Goal: Task Accomplishment & Management: Manage account settings

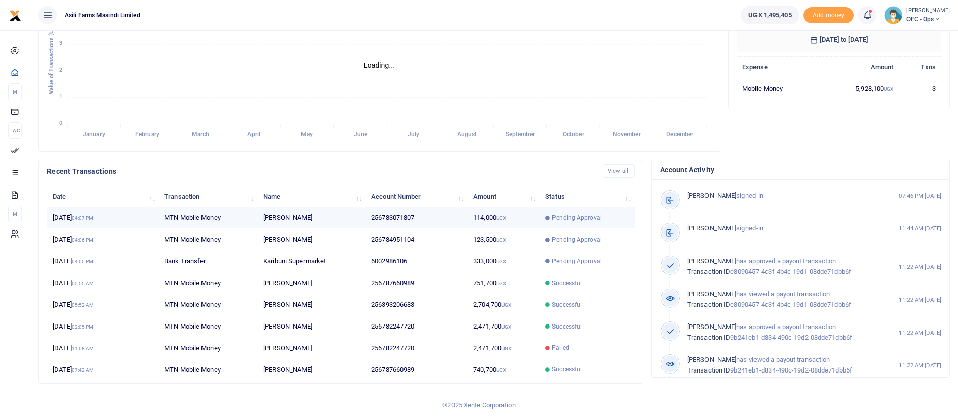
scroll to position [12, 12]
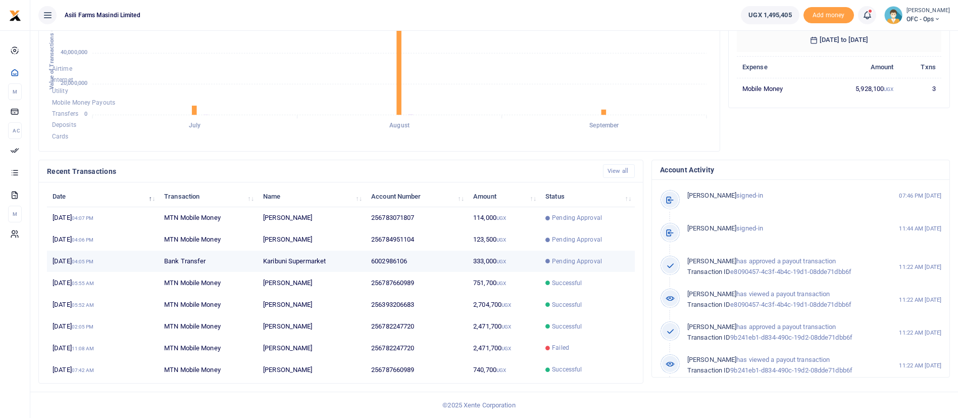
click at [514, 267] on td "333,000 UGX" at bounding box center [504, 262] width 72 height 22
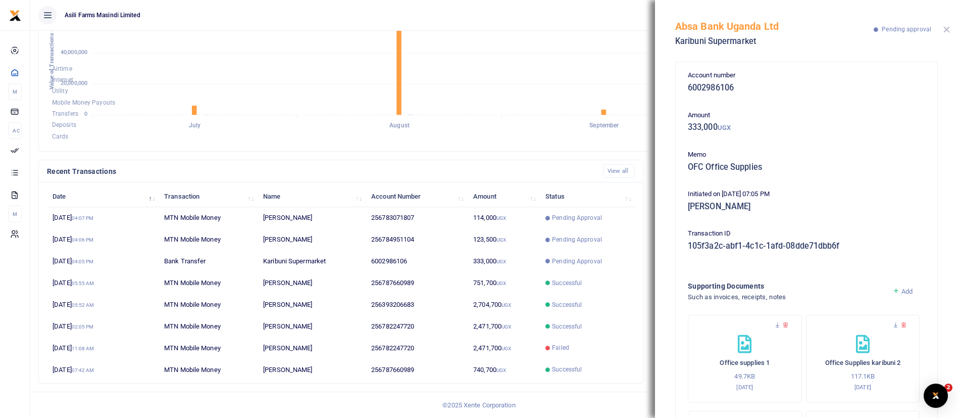
click at [947, 30] on button "Close" at bounding box center [947, 29] width 7 height 7
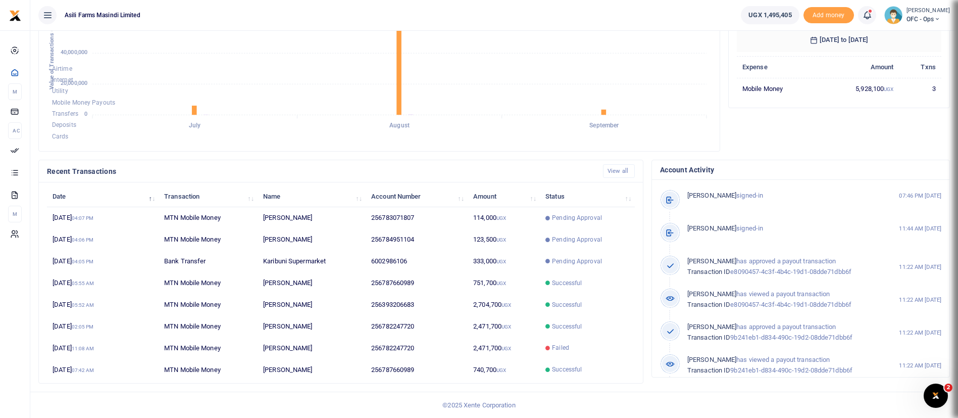
scroll to position [0, 0]
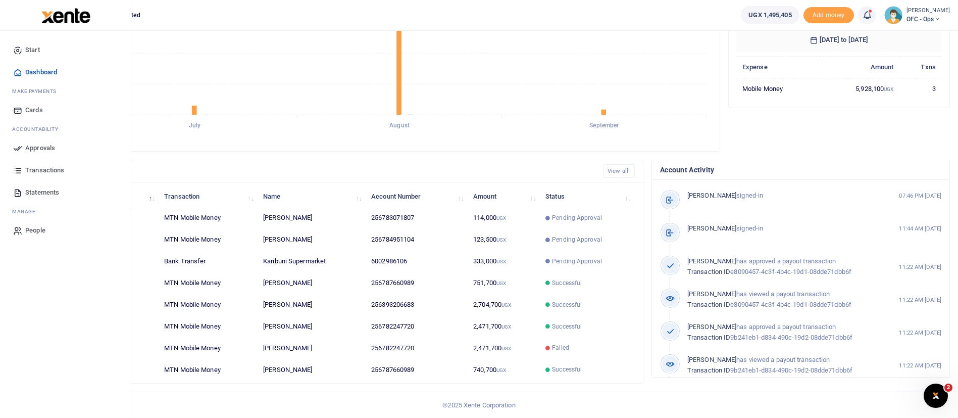
click at [22, 149] on icon at bounding box center [17, 147] width 9 height 9
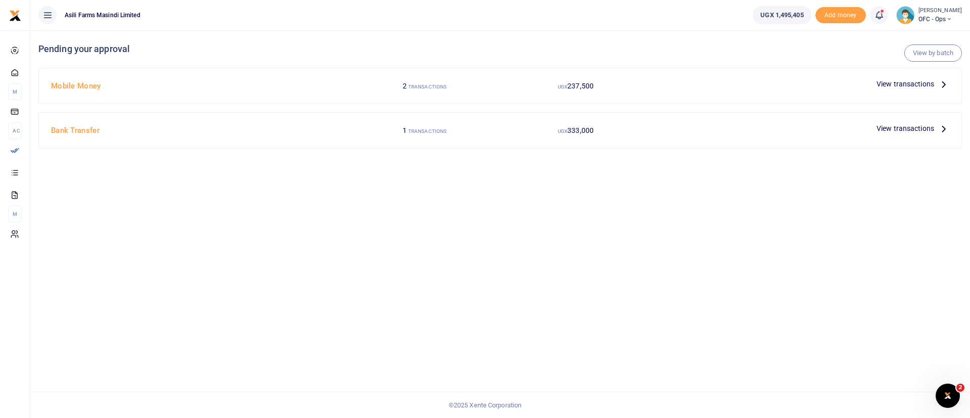
click at [893, 80] on span "View transactions" at bounding box center [905, 83] width 58 height 11
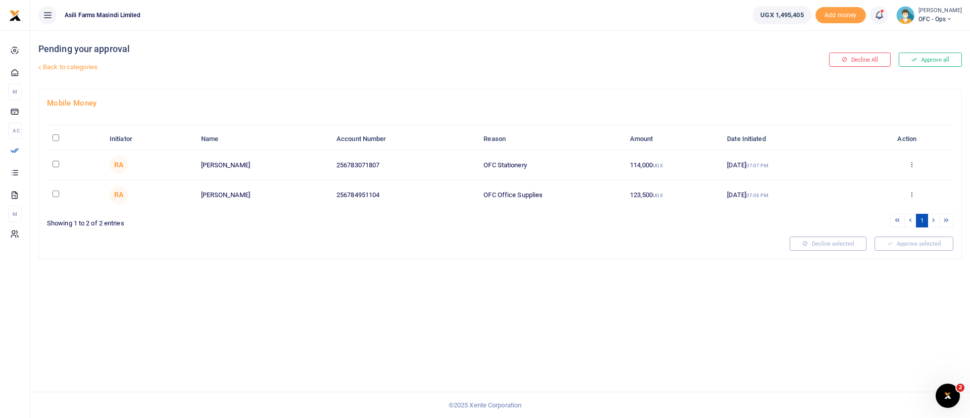
click at [56, 137] on input "\a \a : activate to sort column descending" at bounding box center [56, 137] width 7 height 7
checkbox input "true"
click at [925, 245] on button "Approve selected (2)" at bounding box center [910, 243] width 86 height 14
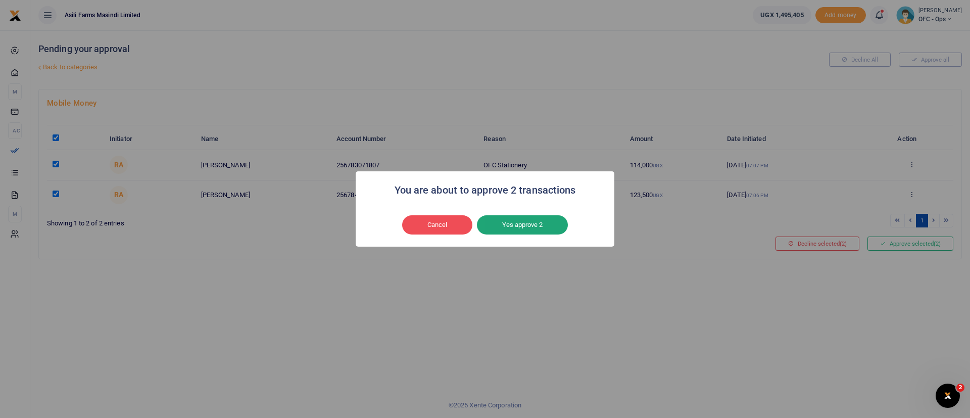
click at [523, 219] on button "Yes approve 2" at bounding box center [522, 224] width 91 height 19
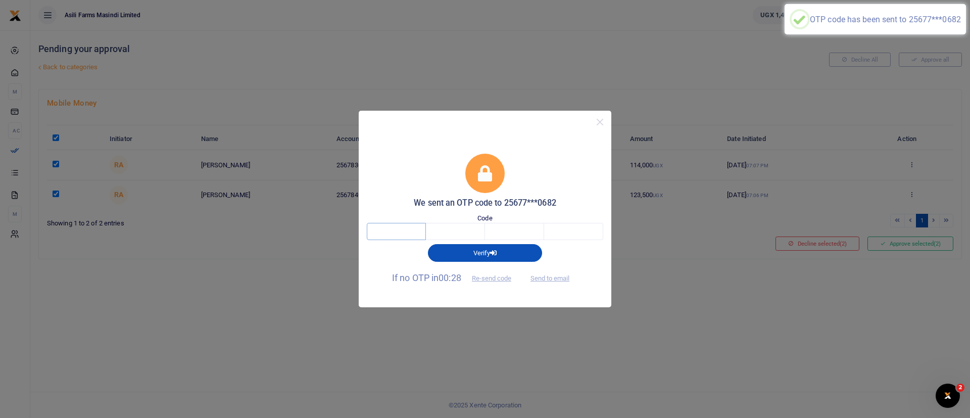
click at [390, 232] on input "text" at bounding box center [396, 231] width 59 height 17
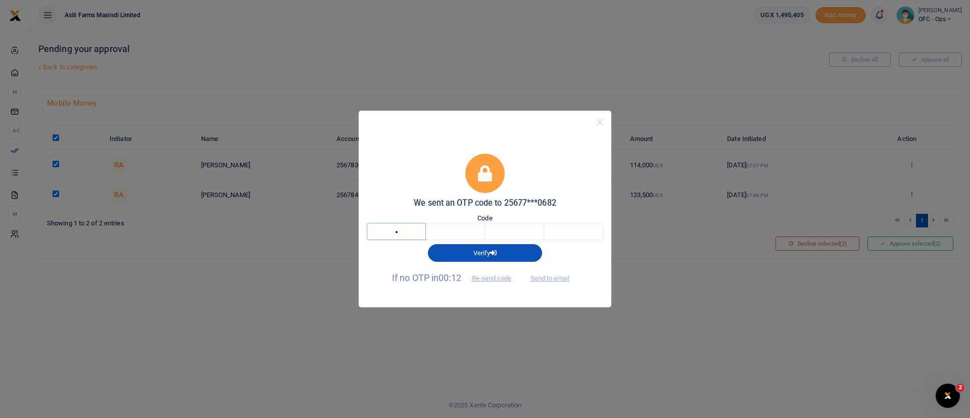
type input "4"
type input "5"
type input "3"
type input "5"
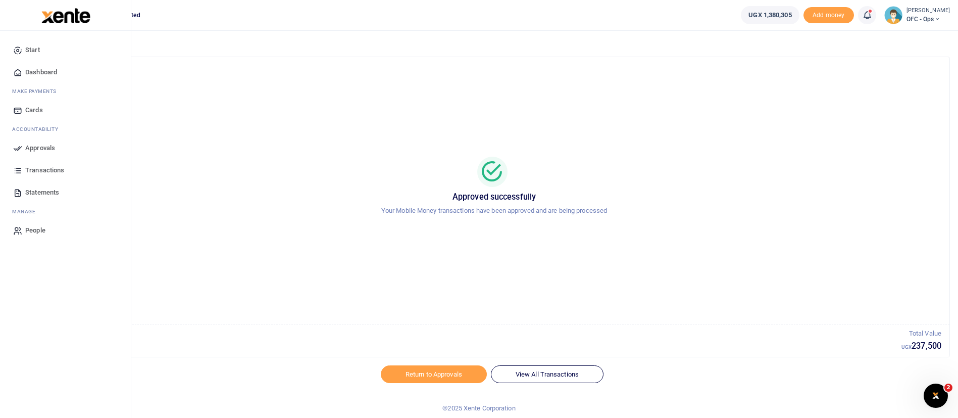
click at [31, 147] on span "Approvals" at bounding box center [40, 148] width 30 height 10
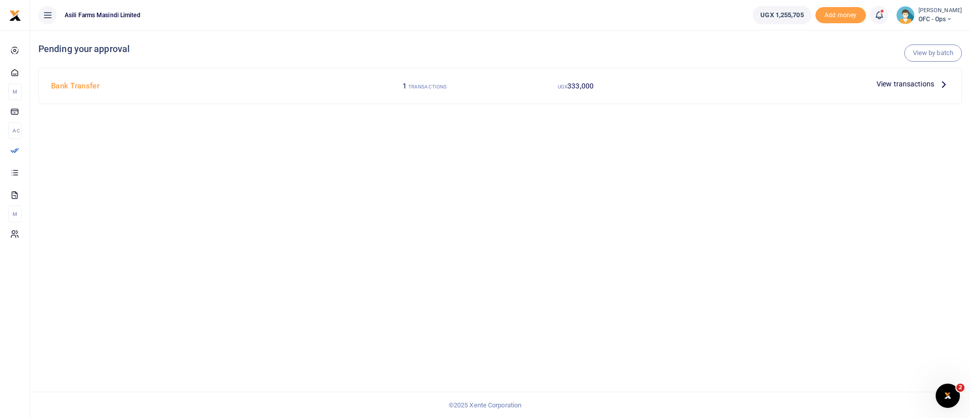
click at [900, 80] on span "View transactions" at bounding box center [905, 83] width 58 height 11
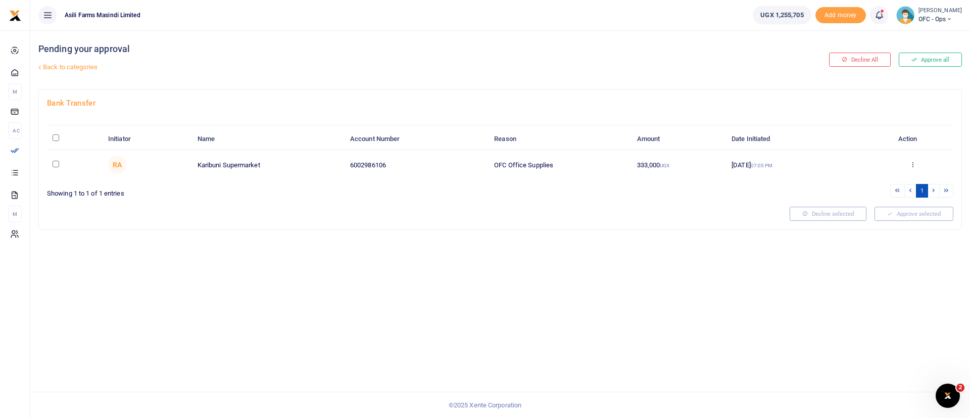
click at [55, 141] on th "\a \a : activate to sort column descending" at bounding box center [75, 139] width 56 height 22
click at [56, 137] on input "\a \a : activate to sort column descending" at bounding box center [56, 137] width 7 height 7
checkbox input "true"
click at [919, 215] on button "Approve selected (1)" at bounding box center [910, 214] width 86 height 14
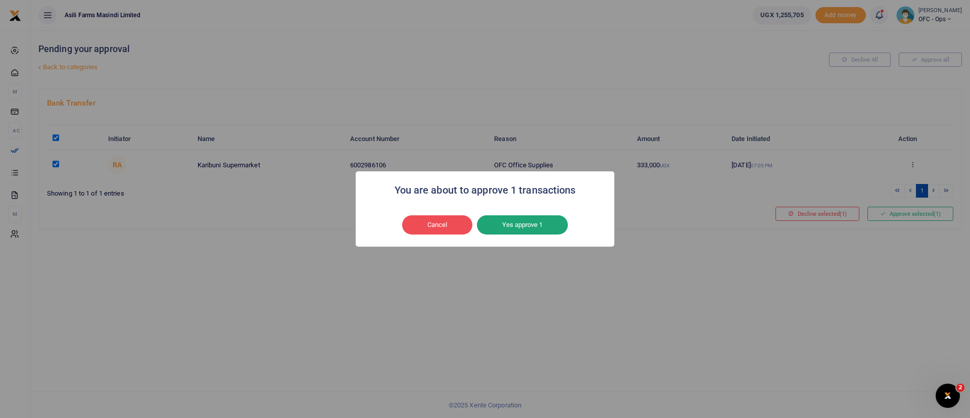
click at [530, 230] on button "Yes approve 1" at bounding box center [522, 224] width 91 height 19
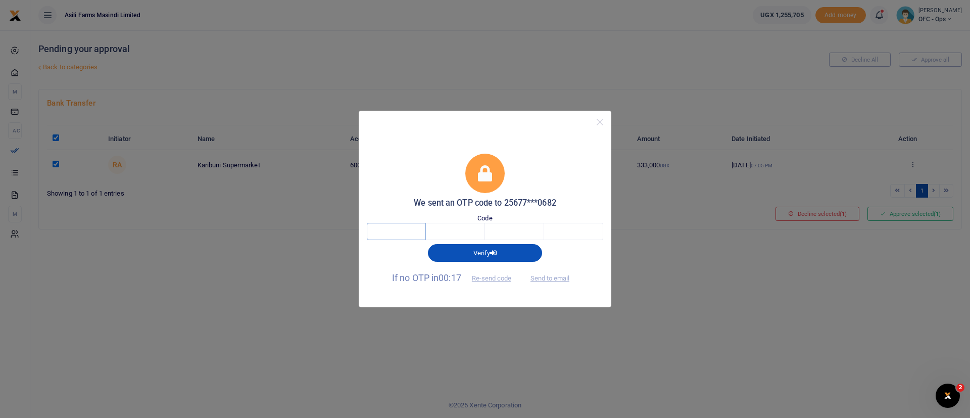
click at [389, 238] on input "text" at bounding box center [396, 231] width 59 height 17
type input "6"
type input "5"
type input "7"
type input "1"
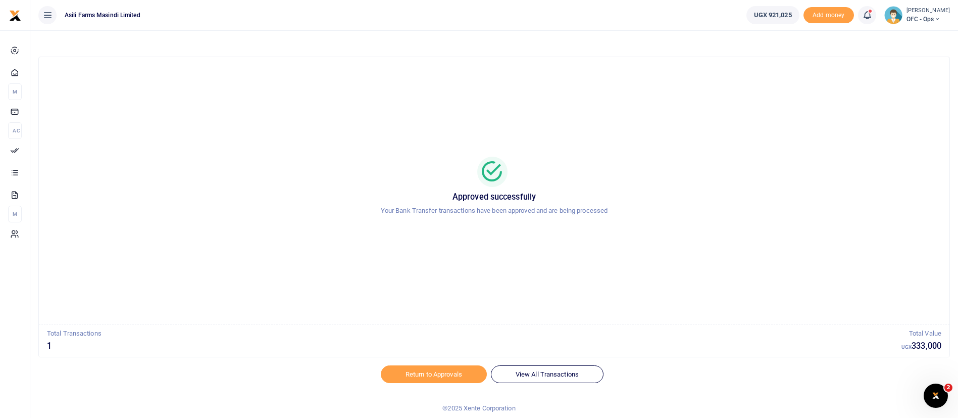
click at [919, 7] on small "[PERSON_NAME]" at bounding box center [928, 11] width 43 height 9
click at [916, 29] on div "Switch accounts My profile Help Center Logout" at bounding box center [920, 64] width 81 height 78
click at [913, 12] on small "[PERSON_NAME]" at bounding box center [928, 11] width 43 height 9
click at [908, 32] on link "Switch accounts" at bounding box center [920, 37] width 80 height 14
click at [907, 10] on small "[PERSON_NAME]" at bounding box center [928, 11] width 43 height 9
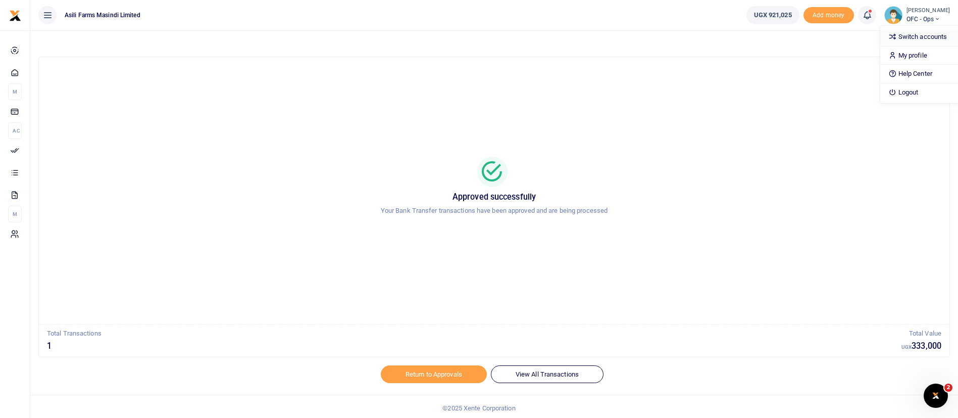
click at [925, 32] on link "Switch accounts" at bounding box center [920, 37] width 80 height 14
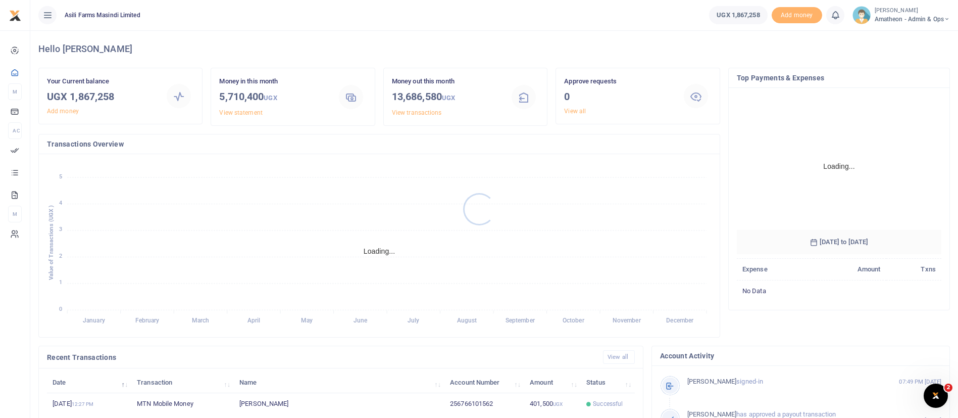
click at [880, 16] on div at bounding box center [479, 209] width 958 height 418
click at [893, 13] on small "[PERSON_NAME]" at bounding box center [912, 11] width 75 height 9
click at [908, 34] on link "Switch accounts" at bounding box center [912, 37] width 80 height 14
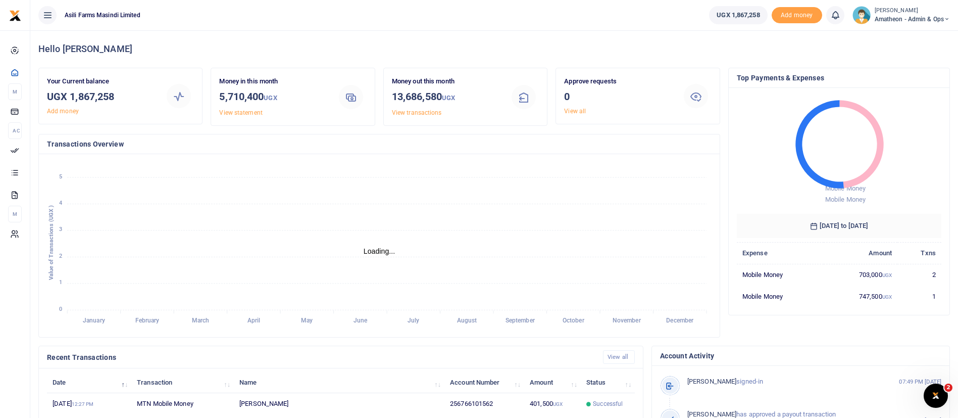
scroll to position [12, 12]
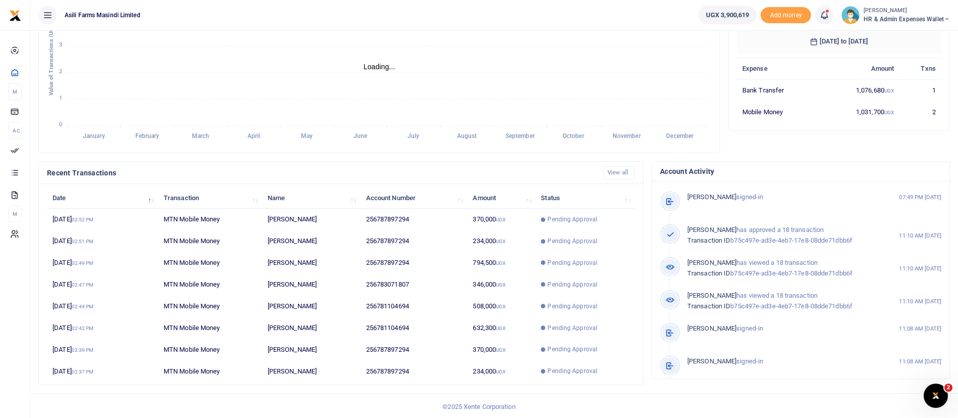
scroll to position [186, 0]
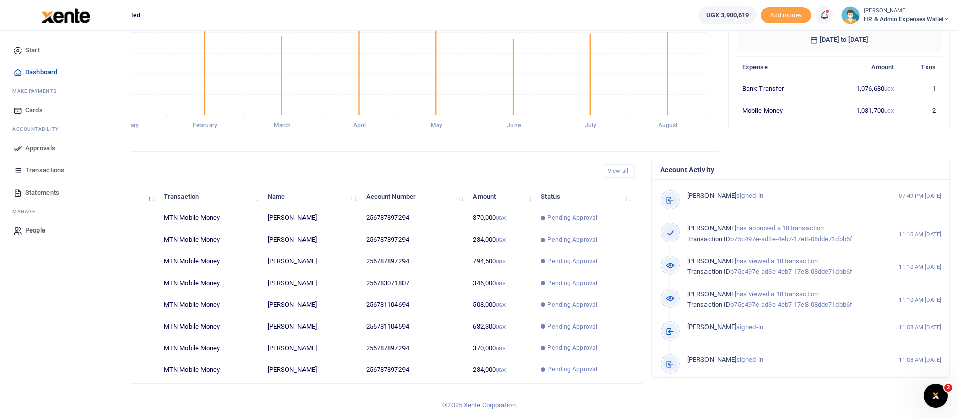
click at [44, 149] on span "Approvals" at bounding box center [40, 148] width 30 height 10
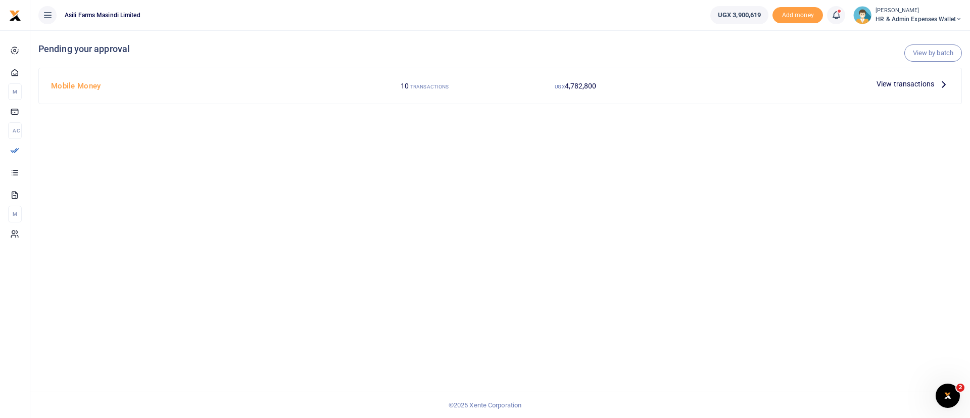
click at [930, 83] on span "View transactions" at bounding box center [905, 83] width 58 height 11
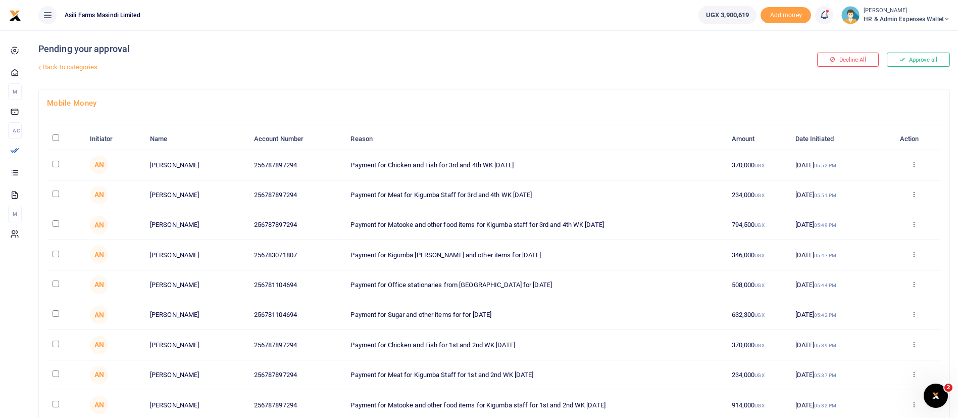
scroll to position [116, 0]
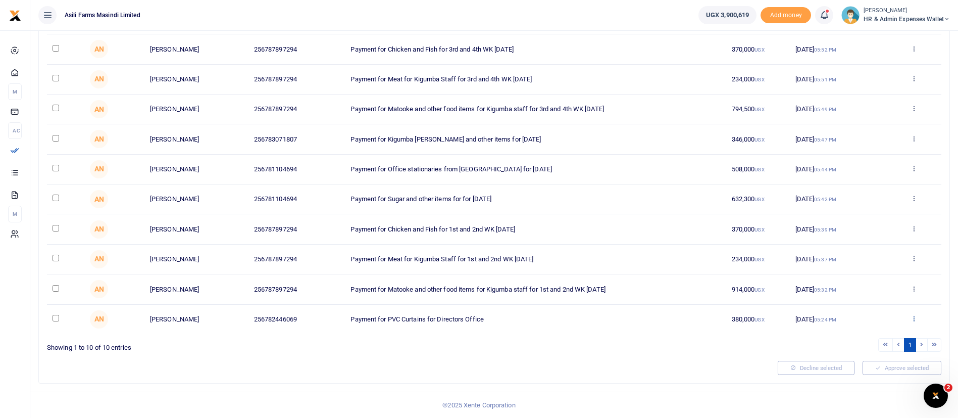
click at [915, 318] on icon at bounding box center [914, 318] width 7 height 7
click at [862, 382] on link "Details" at bounding box center [877, 380] width 80 height 14
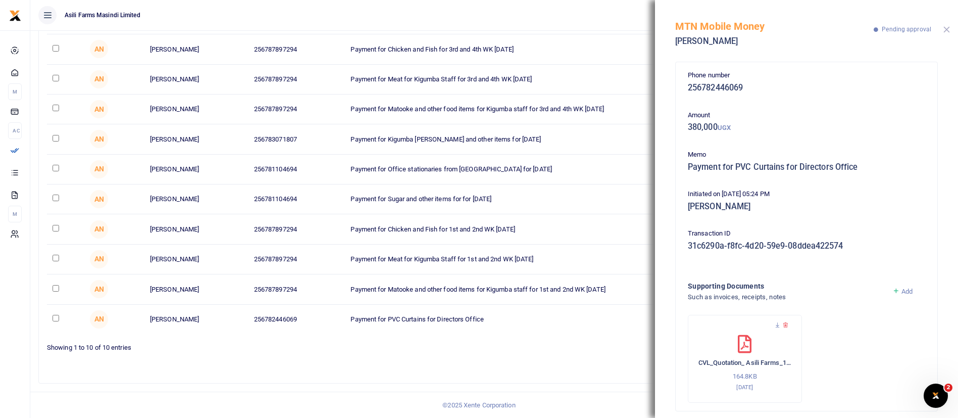
click at [946, 28] on button "Close" at bounding box center [947, 29] width 7 height 7
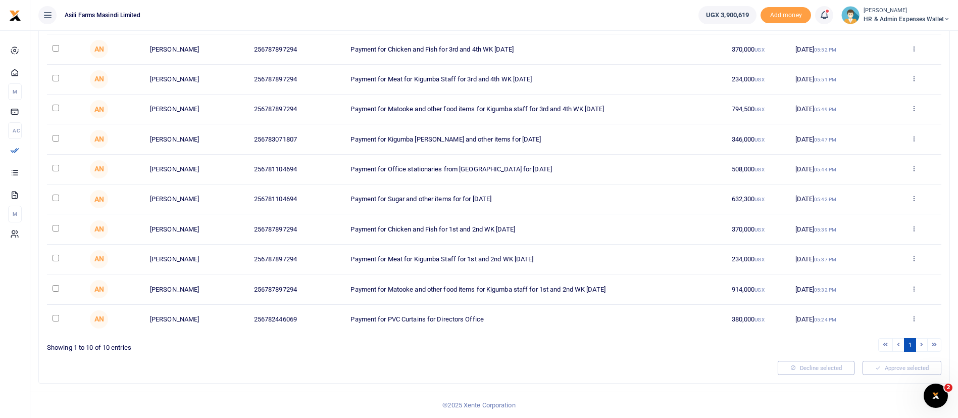
click at [51, 319] on td at bounding box center [65, 319] width 37 height 29
click at [916, 290] on icon at bounding box center [914, 288] width 7 height 7
click at [864, 354] on link "Details" at bounding box center [877, 350] width 80 height 14
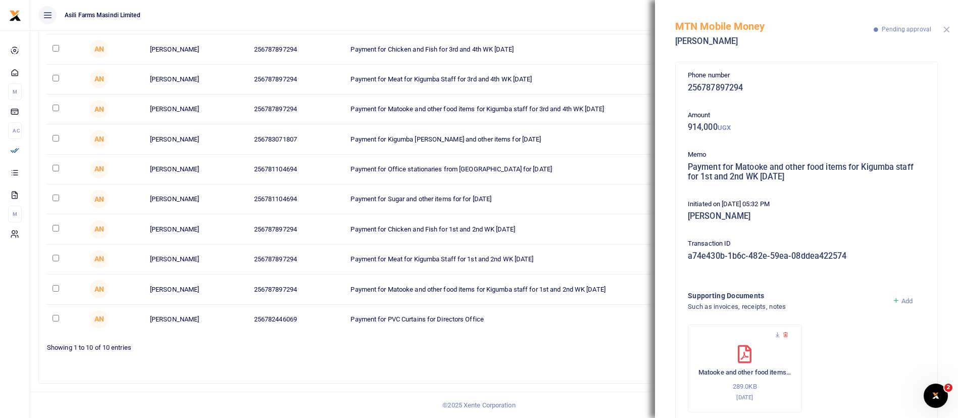
click at [946, 30] on button "Close" at bounding box center [947, 29] width 7 height 7
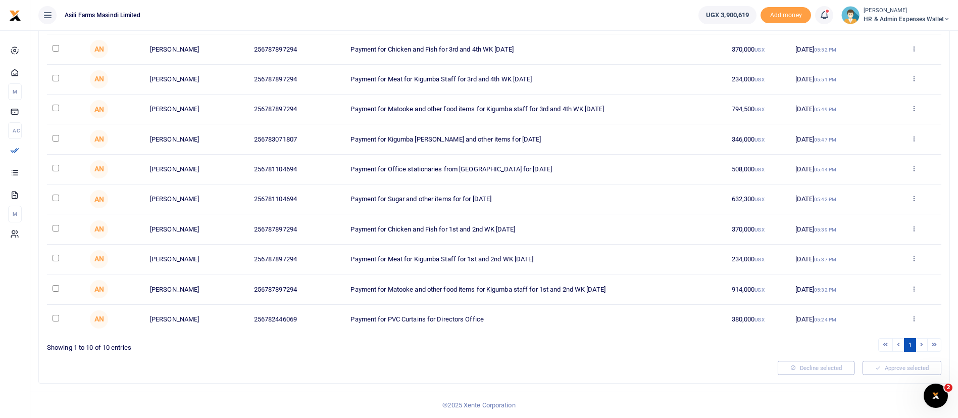
click at [52, 288] on td at bounding box center [65, 289] width 37 height 30
click at [56, 288] on input "checkbox" at bounding box center [56, 288] width 7 height 7
checkbox input "true"
click at [55, 257] on input "checkbox" at bounding box center [56, 258] width 7 height 7
checkbox input "true"
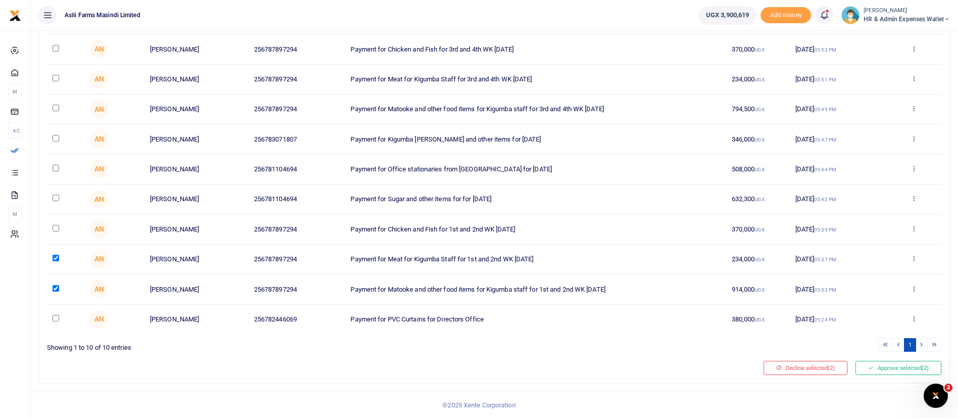
click at [52, 227] on td at bounding box center [65, 229] width 37 height 30
click at [56, 228] on input "checkbox" at bounding box center [56, 228] width 7 height 7
checkbox input "true"
click at [56, 198] on input "checkbox" at bounding box center [56, 197] width 7 height 7
checkbox input "true"
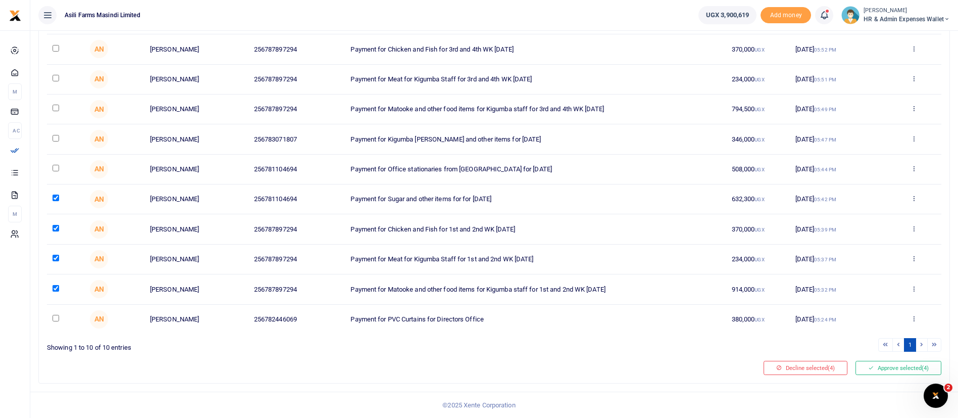
click at [57, 167] on input "checkbox" at bounding box center [56, 168] width 7 height 7
click at [888, 17] on span "HR & Admin Expenses Wallet" at bounding box center [907, 19] width 86 height 9
click at [58, 171] on td at bounding box center [65, 170] width 37 height 30
click at [56, 169] on input "checkbox" at bounding box center [56, 168] width 7 height 7
checkbox input "false"
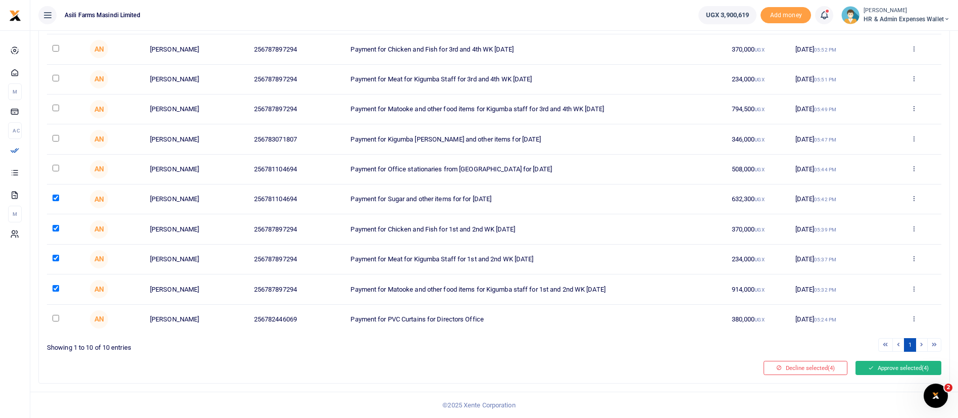
click at [915, 370] on button "Approve selected (4)" at bounding box center [899, 368] width 86 height 14
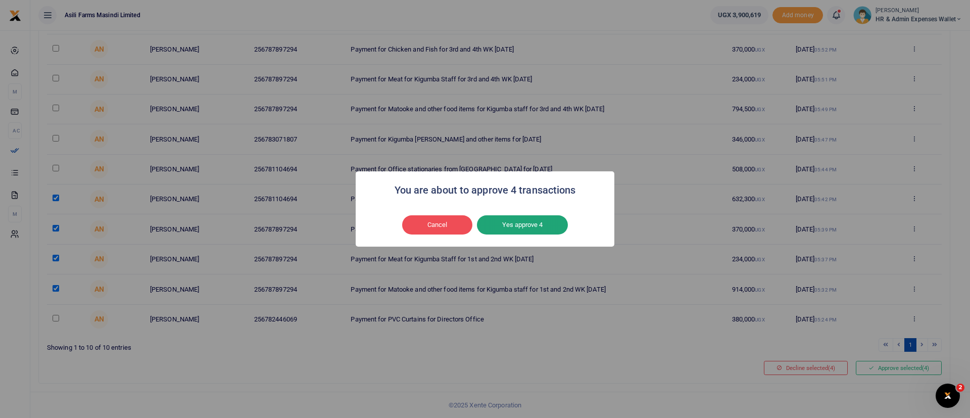
click at [540, 225] on button "Yes approve 4" at bounding box center [522, 224] width 91 height 19
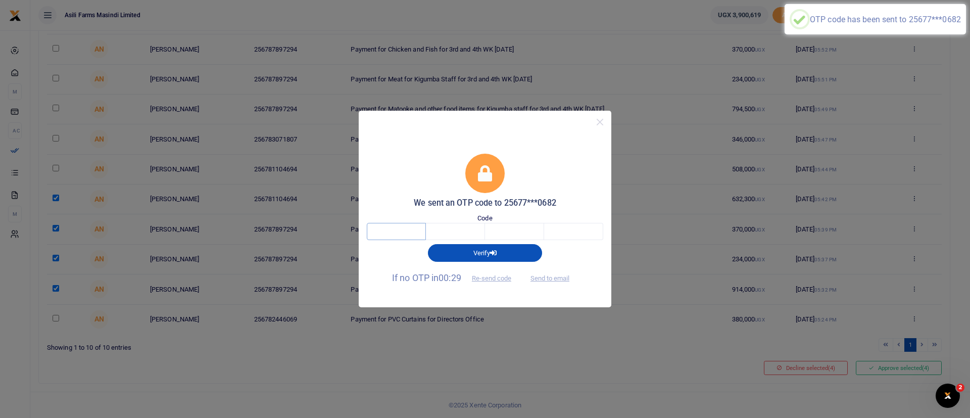
click at [391, 227] on input "text" at bounding box center [396, 231] width 59 height 17
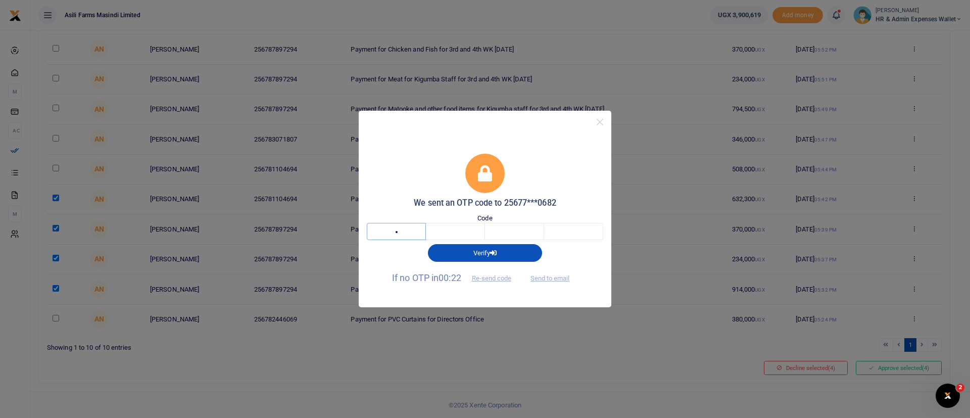
type input "3"
type input "7"
type input "0"
